Goal: Check status: Check status

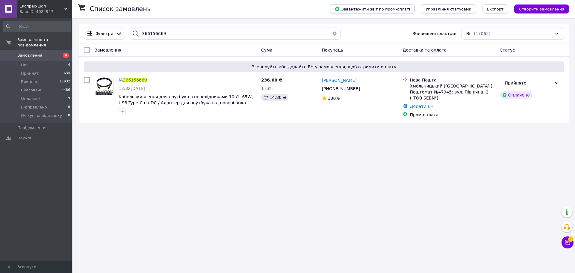
click at [71, 5] on div "Експрес-шоп Ваш ID: 4024947" at bounding box center [44, 9] width 55 height 18
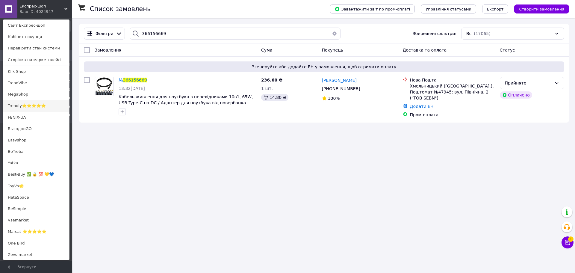
click at [18, 108] on link "Trendly⭐⭐⭐⭐⭐" at bounding box center [36, 105] width 66 height 11
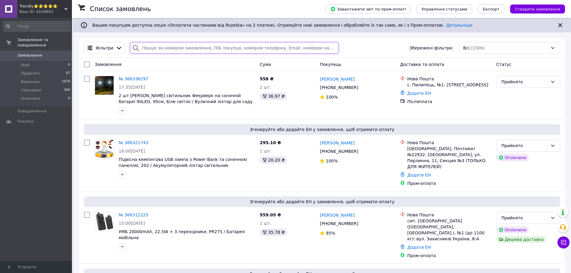
click at [173, 49] on input "search" at bounding box center [234, 48] width 209 height 12
paste input "366241694"
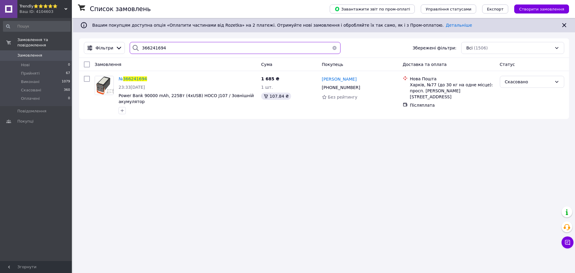
type input "366241694"
